Goal: Information Seeking & Learning: Understand process/instructions

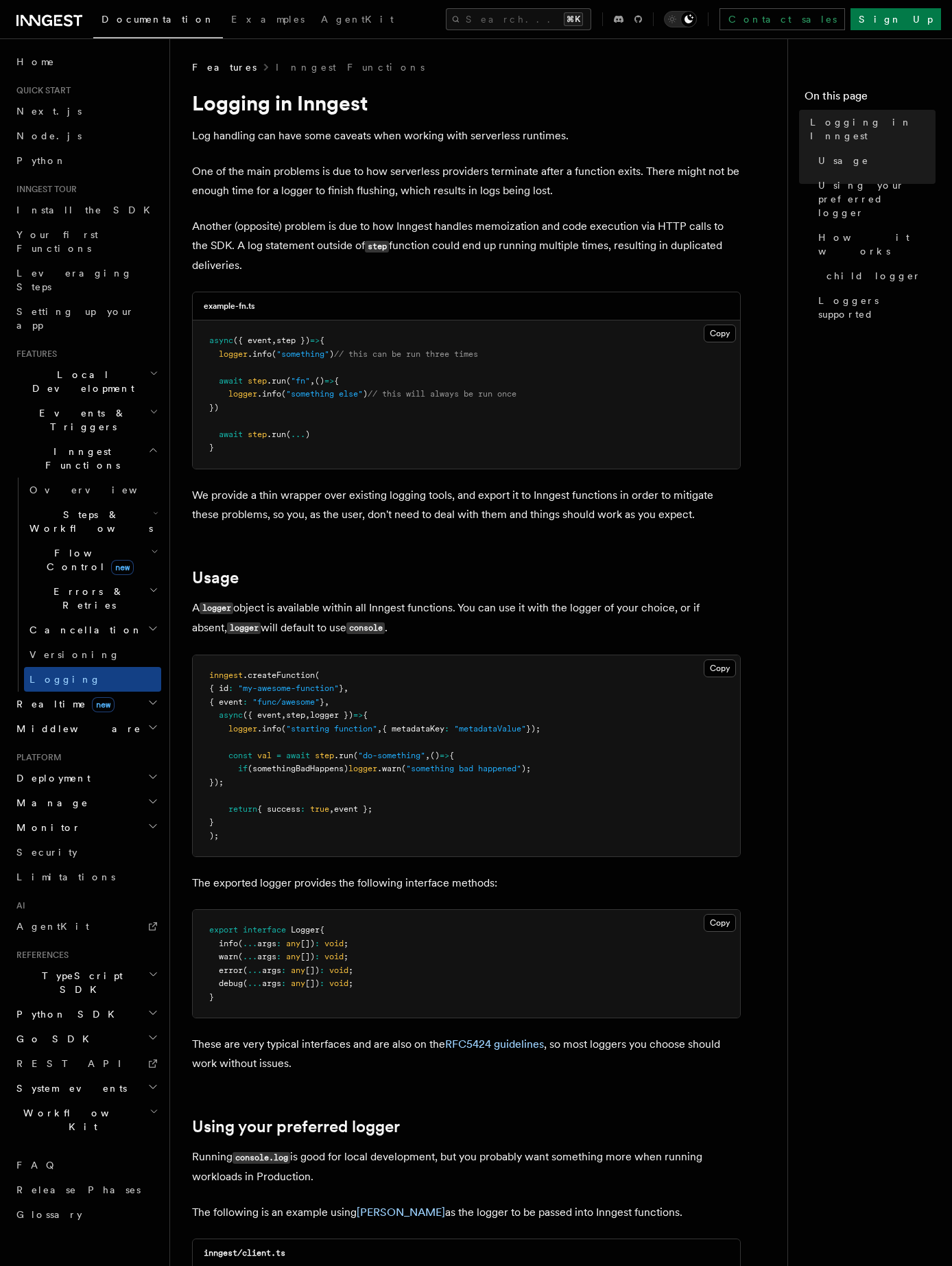
click at [637, 188] on p "One of the main problems is due to how serverless providers terminate after a f…" at bounding box center [467, 180] width 549 height 38
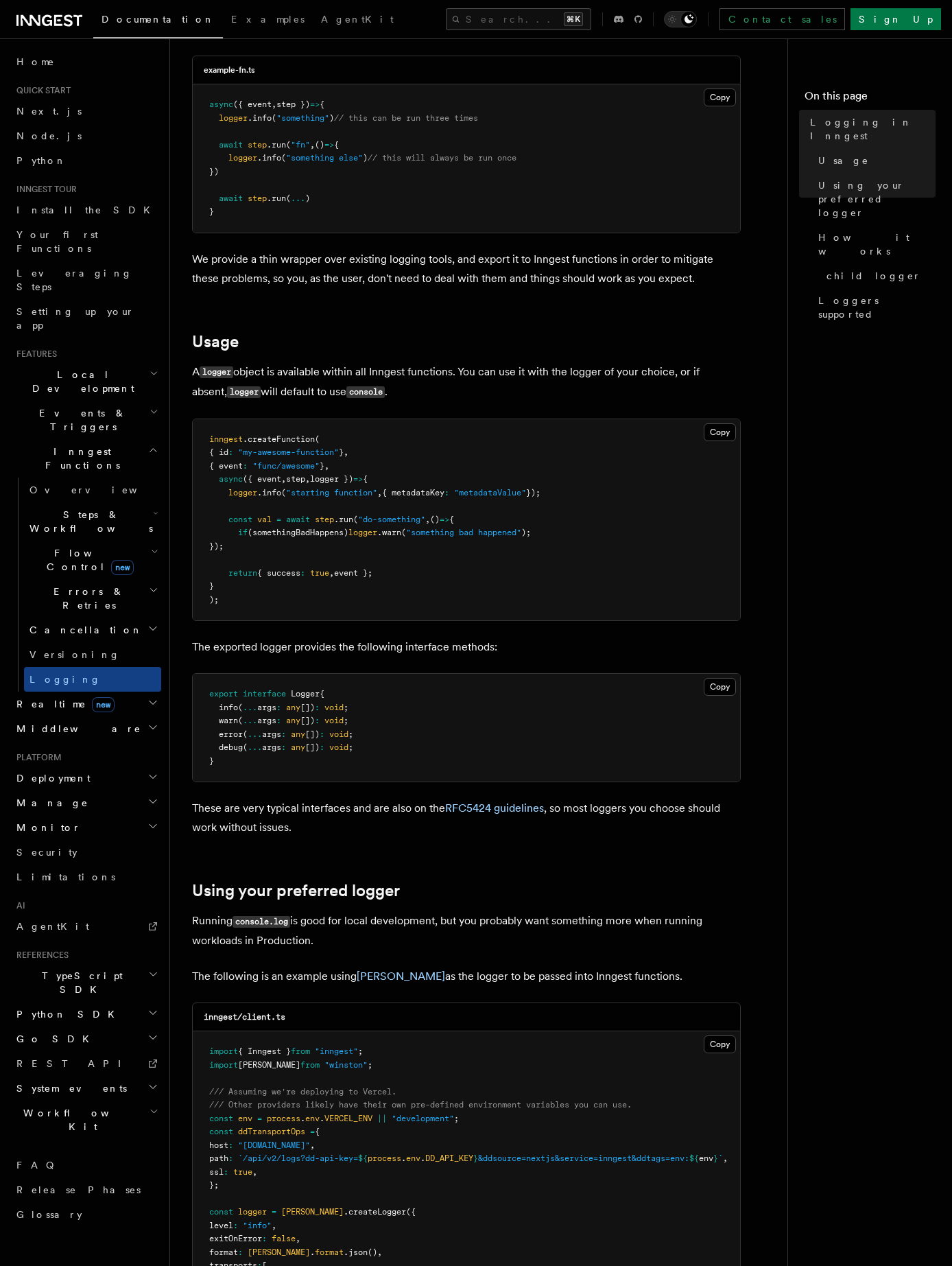
scroll to position [237, 0]
drag, startPoint x: 211, startPoint y: 483, endPoint x: 600, endPoint y: 494, distance: 389.2
click at [600, 494] on pre "inngest .createFunction ( { id : "my-awesome-function" } , { event : "func/awes…" at bounding box center [466, 518] width 547 height 201
copy code "async ({ event , step , logger }) => { logger .info ( "starting function" , { m…"
click at [660, 856] on article "Features Inngest Functions Logging in Inngest Log handling can have some caveat…" at bounding box center [485, 1064] width 585 height 2481
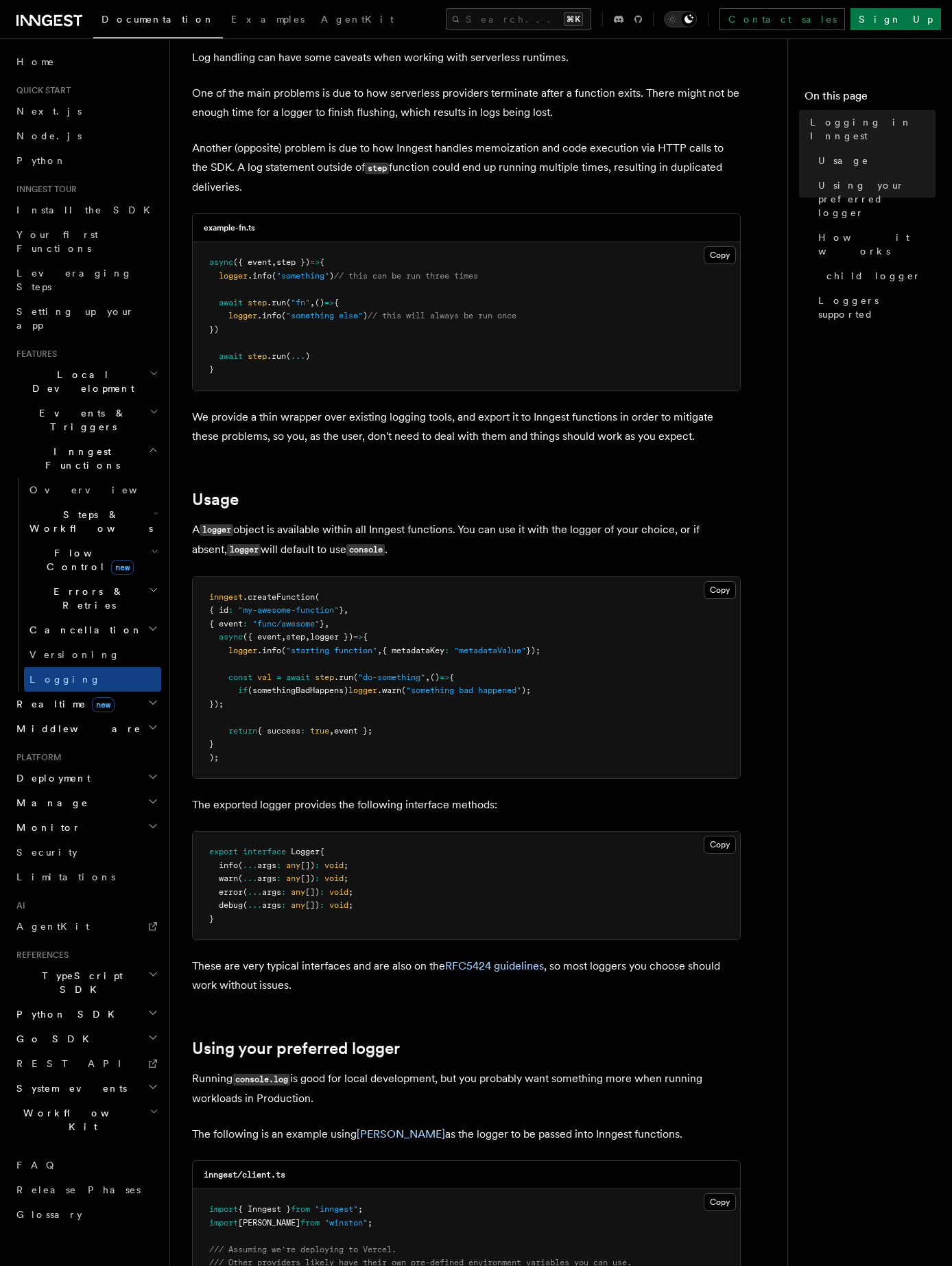
scroll to position [0, 0]
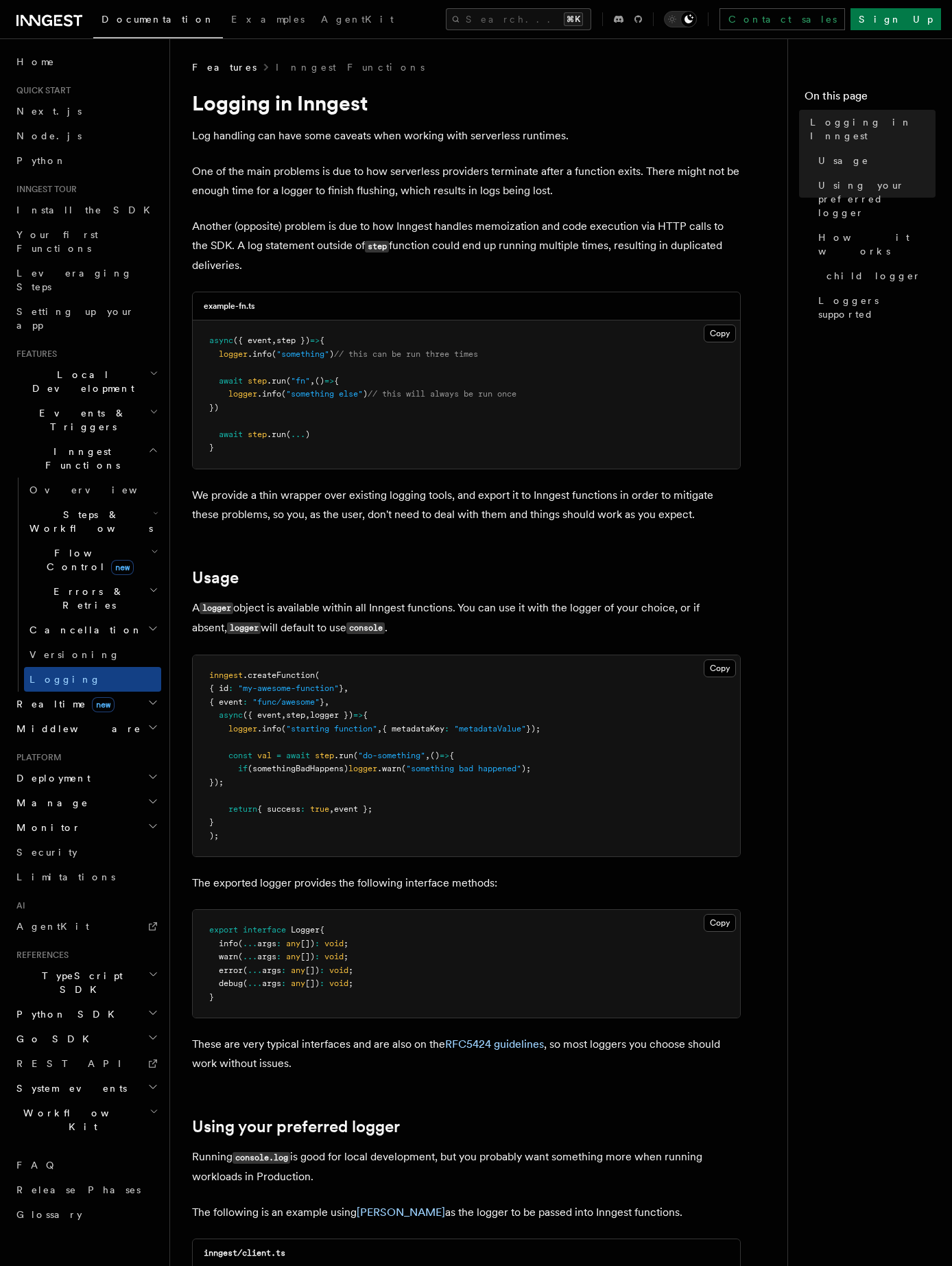
click at [111, 560] on span "new" at bounding box center [122, 567] width 23 height 15
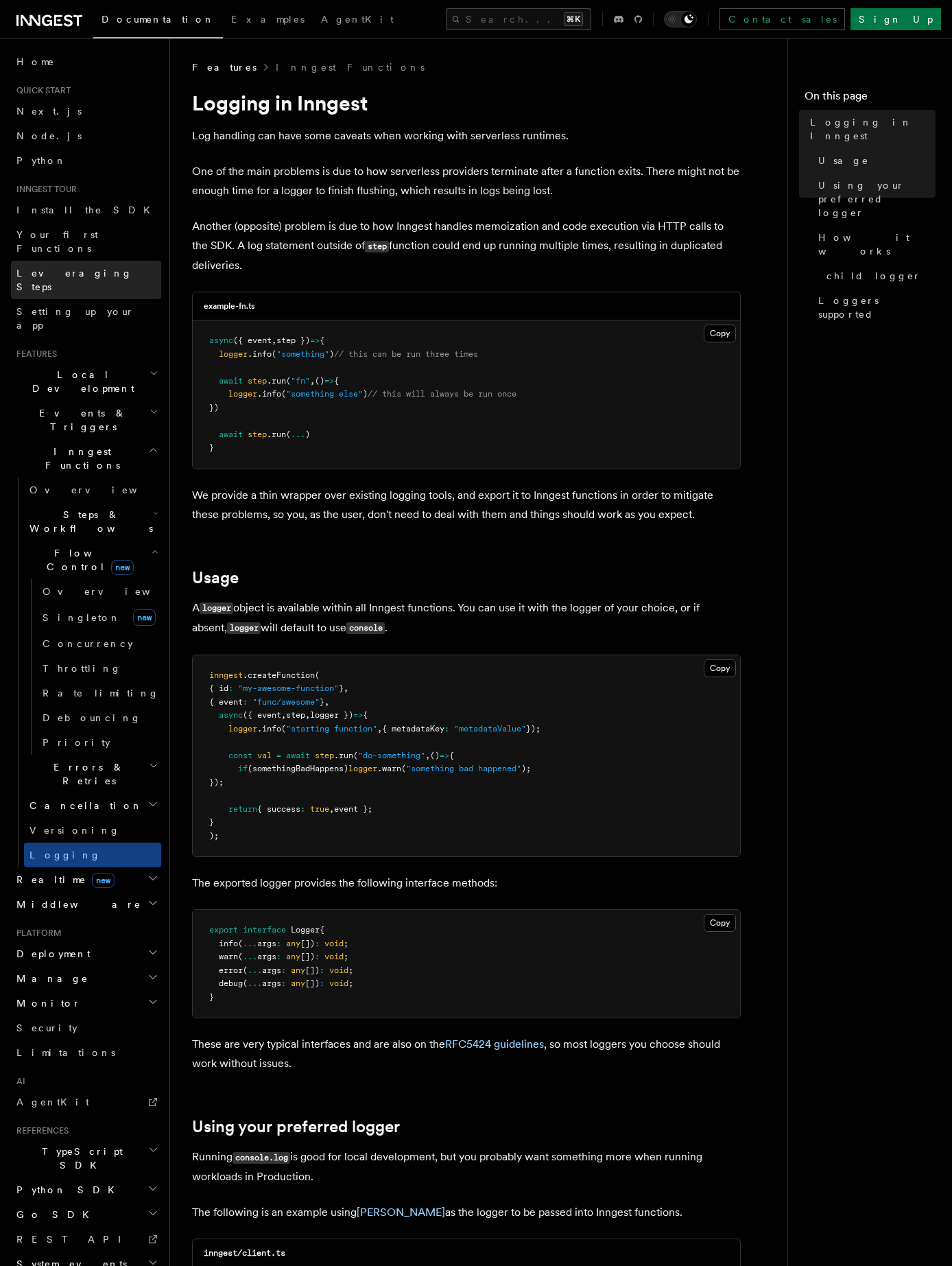
click at [75, 268] on span "Leveraging Steps" at bounding box center [74, 280] width 116 height 24
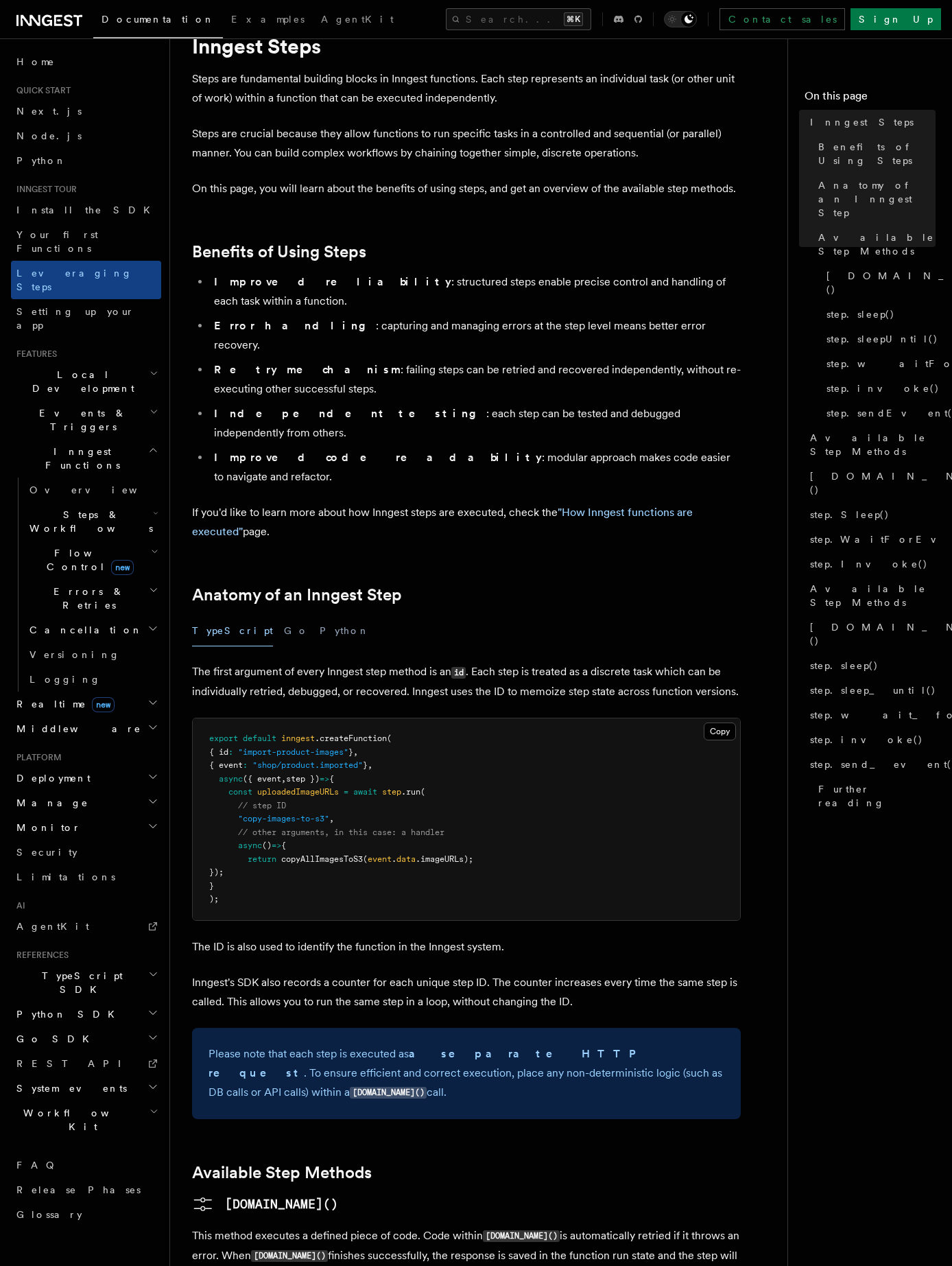
scroll to position [50, 0]
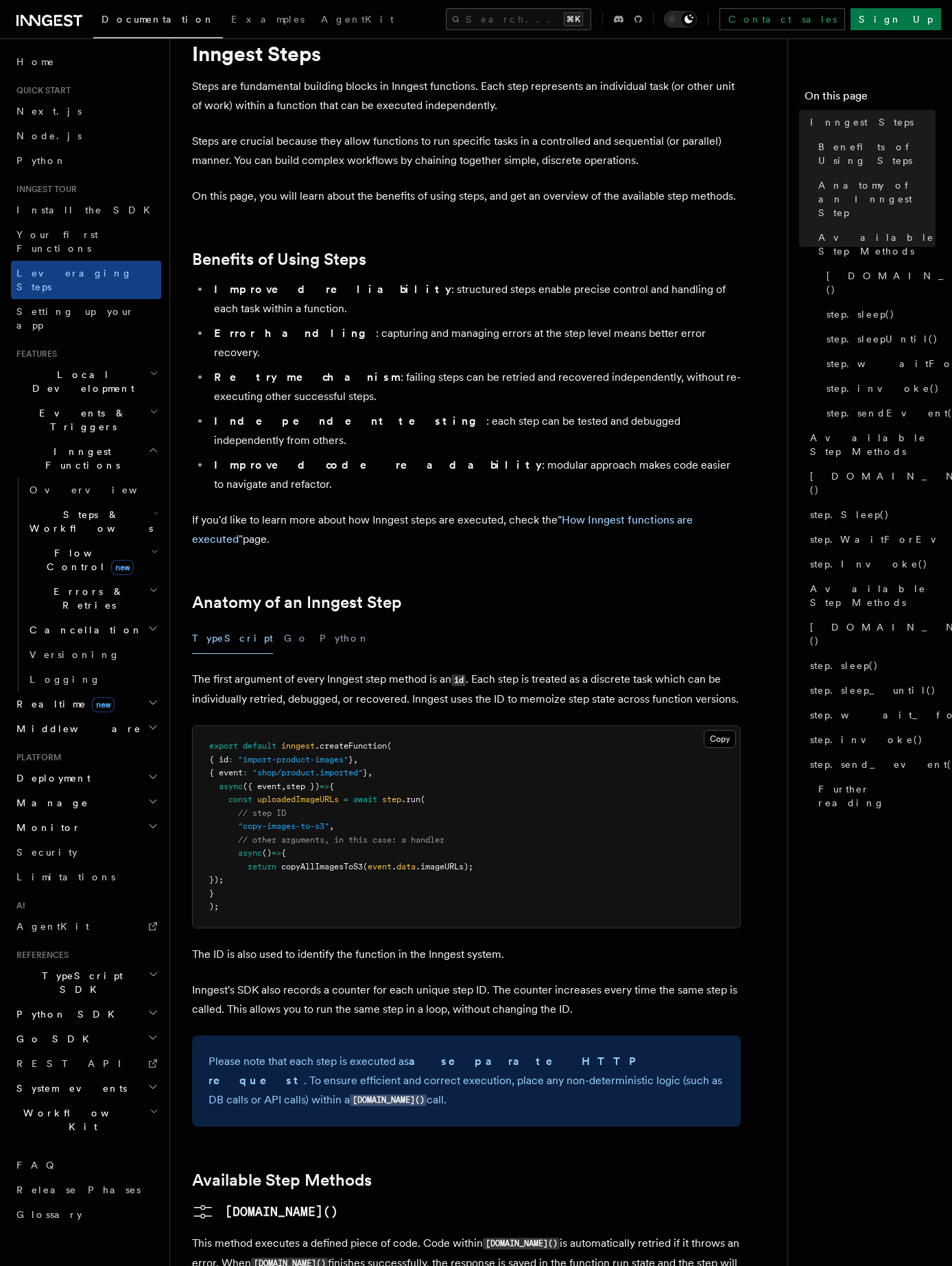
click at [847, 868] on nav "On this page Inngest Steps Benefits of Using Steps Anatomy of an Inngest Step A…" at bounding box center [870, 652] width 165 height 1228
click at [422, 835] on pre "export default inngest .createFunction ( { id : "import-product-images" } , { e…" at bounding box center [466, 826] width 547 height 201
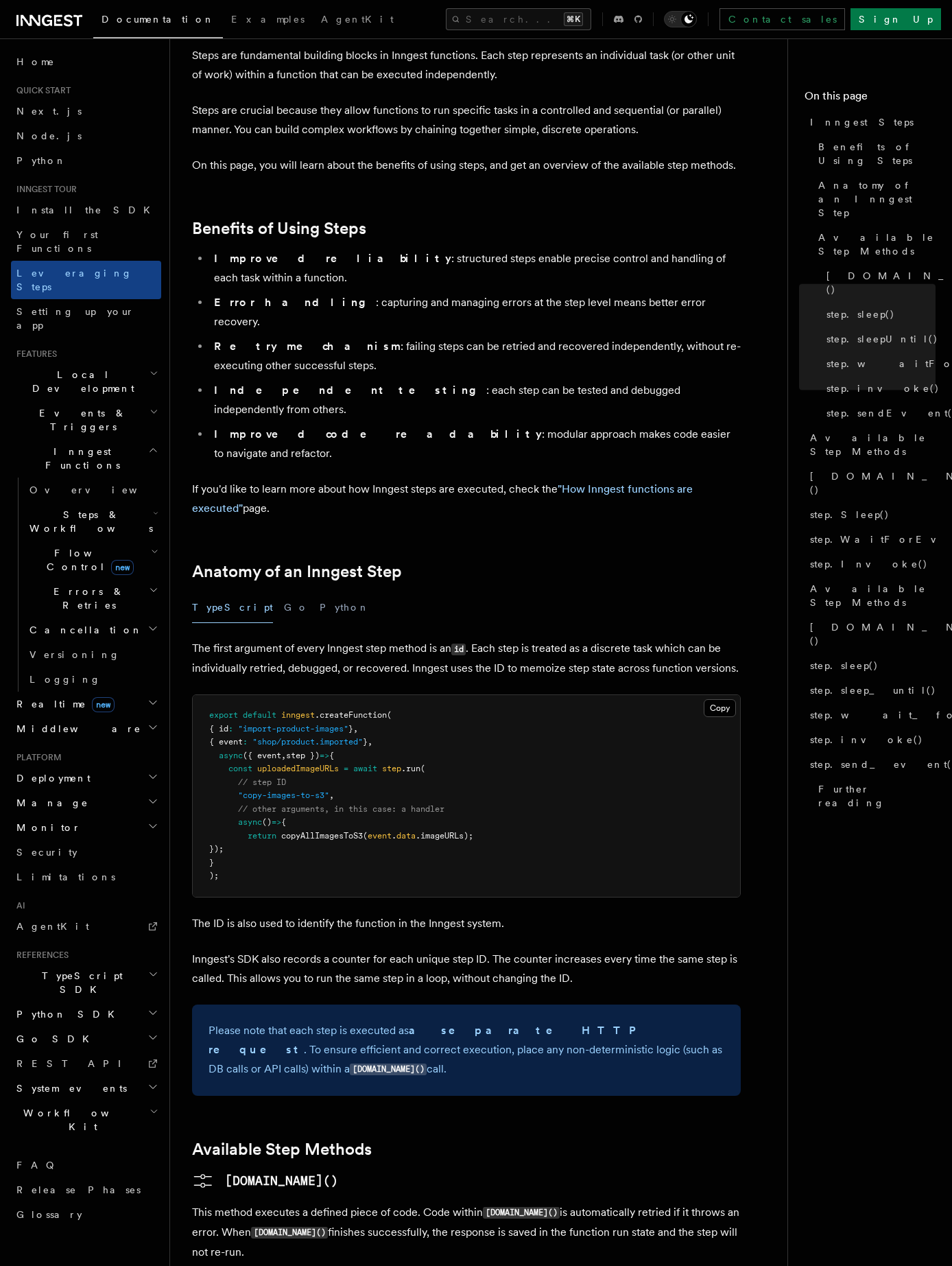
scroll to position [0, 0]
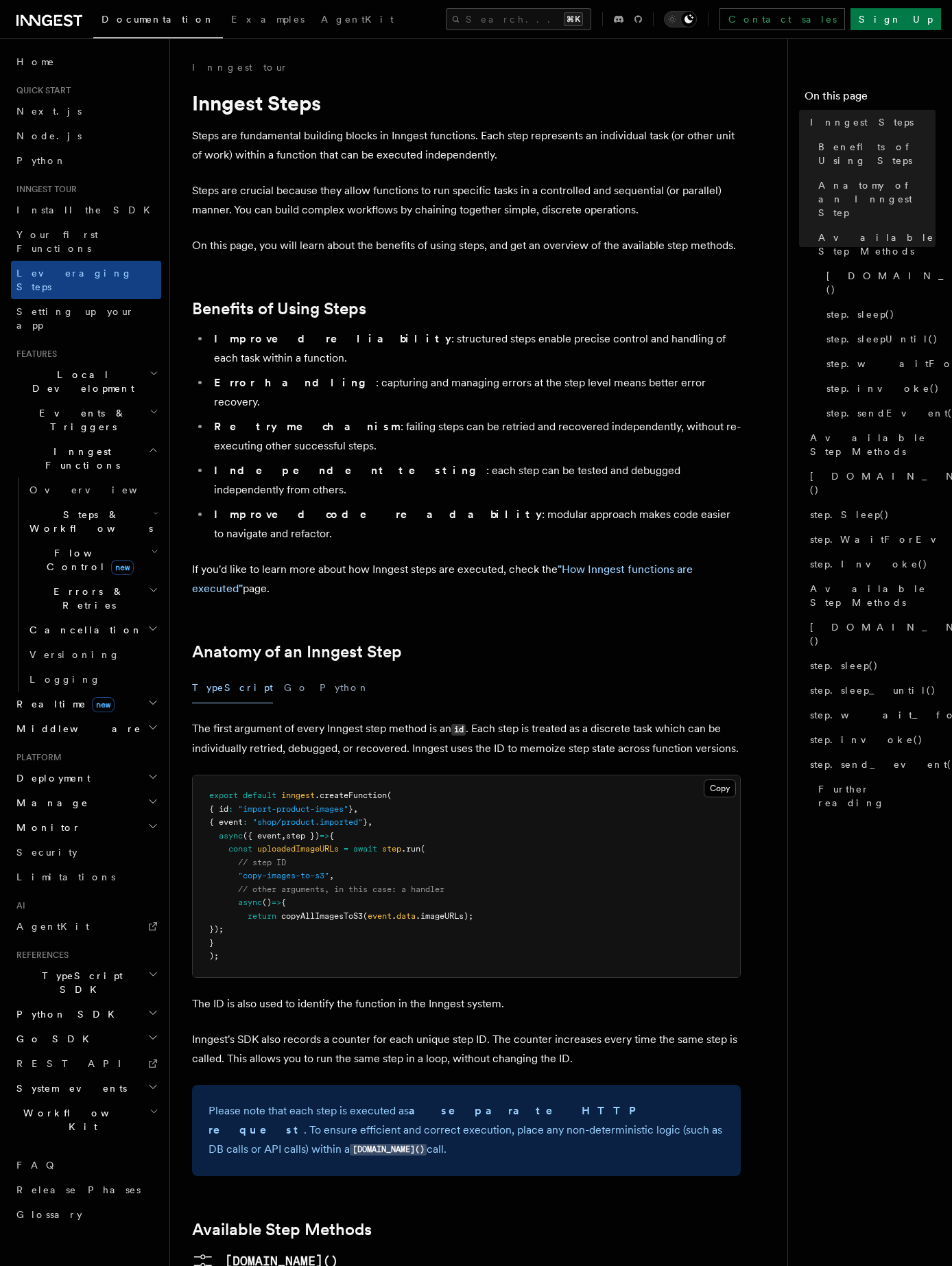
click at [894, 805] on nav "On this page Inngest Steps Benefits of Using Steps Anatomy of an Inngest Step A…" at bounding box center [870, 652] width 165 height 1228
